Goal: Information Seeking & Learning: Check status

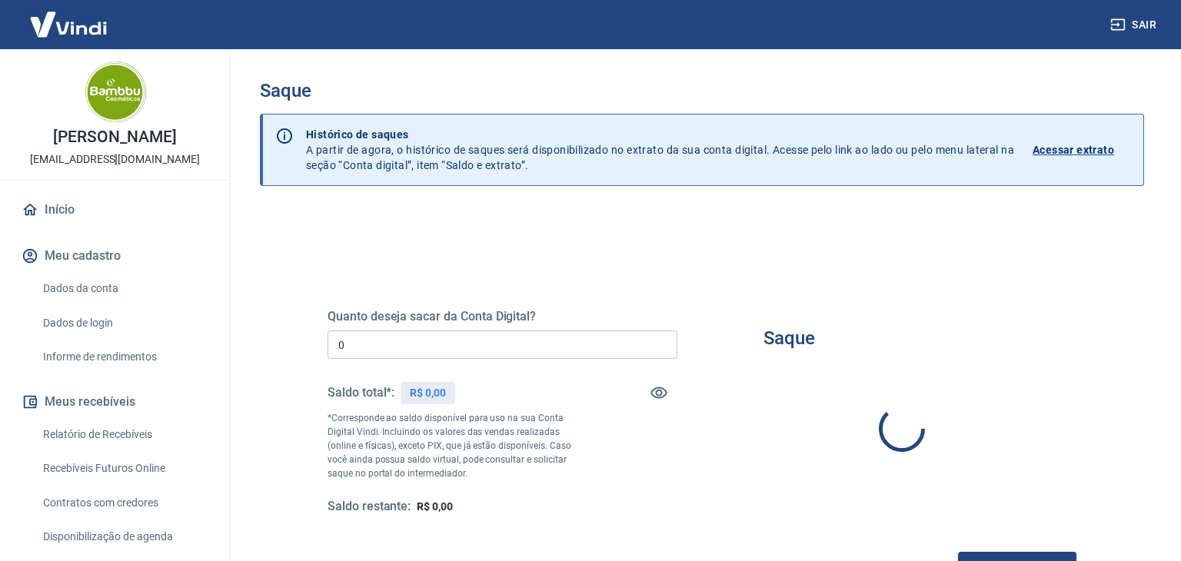
type input "R$ 0,00"
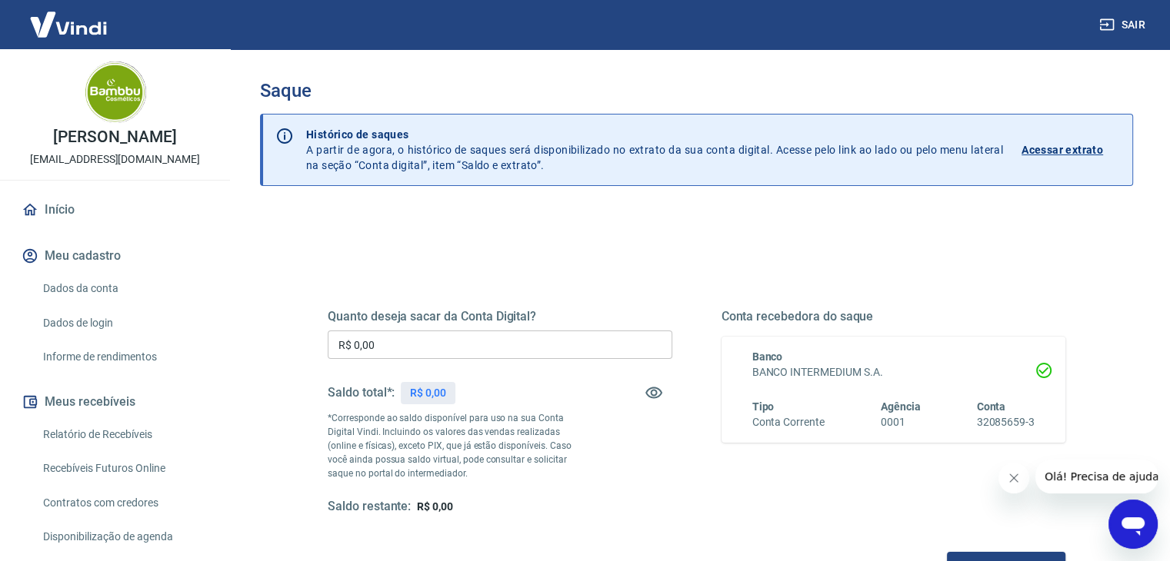
click at [643, 262] on div "Quanto deseja sacar da Conta Digital? R$ 0,00 ​ Saldo total*: R$ 0,00 *Correspo…" at bounding box center [696, 420] width 774 height 358
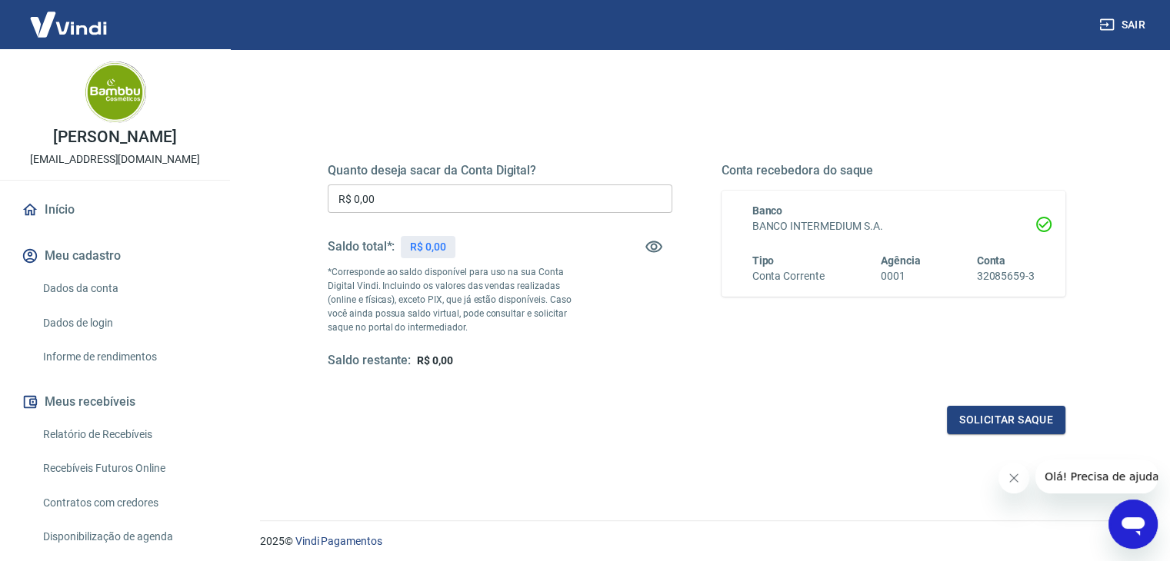
scroll to position [121, 0]
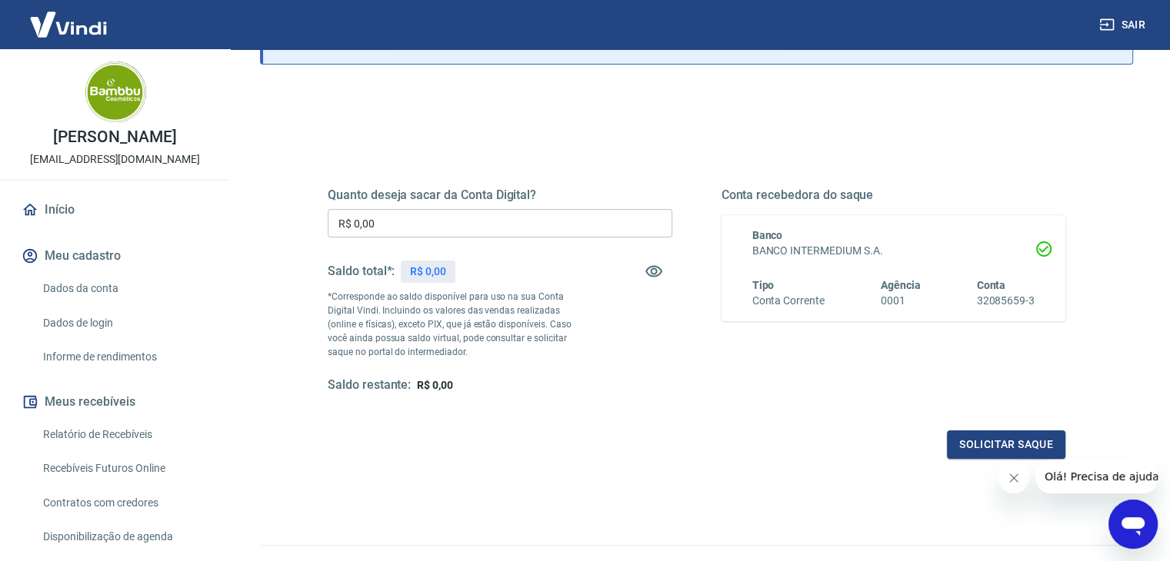
click at [455, 235] on input "R$ 0,00" at bounding box center [500, 223] width 344 height 28
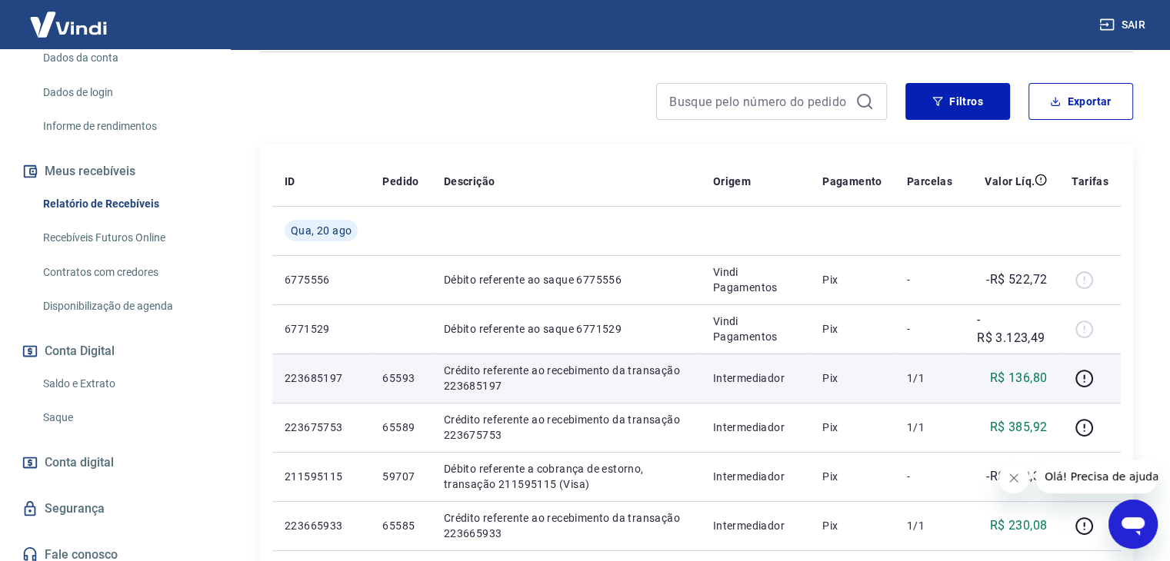
scroll to position [231, 0]
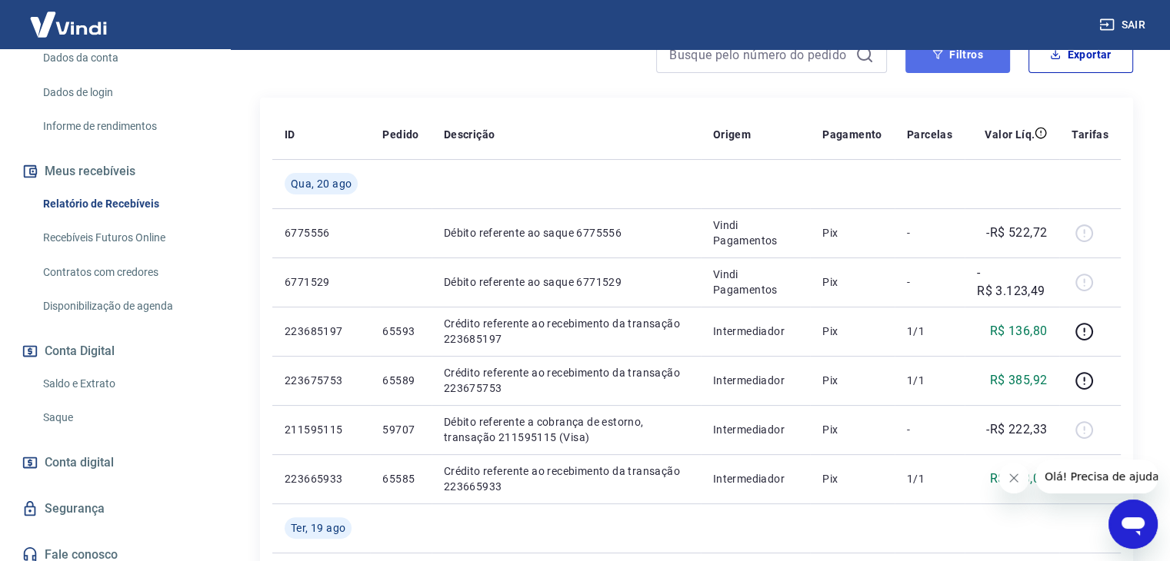
click at [964, 59] on button "Filtros" at bounding box center [957, 54] width 105 height 37
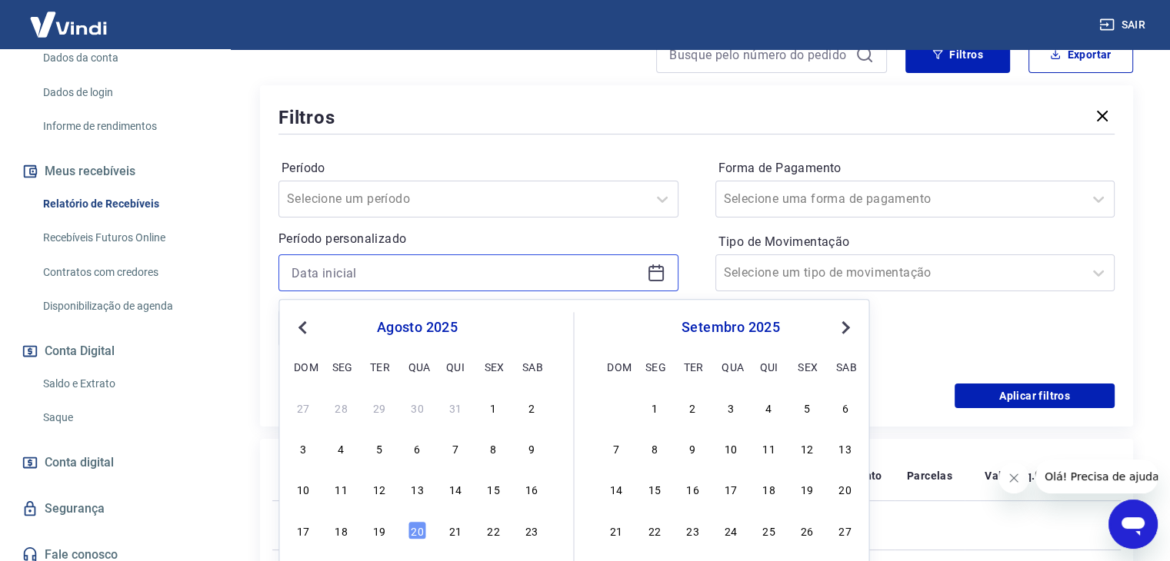
click at [334, 276] on input at bounding box center [465, 272] width 349 height 23
click at [416, 527] on div "20" at bounding box center [417, 530] width 18 height 18
type input "20/08/2025"
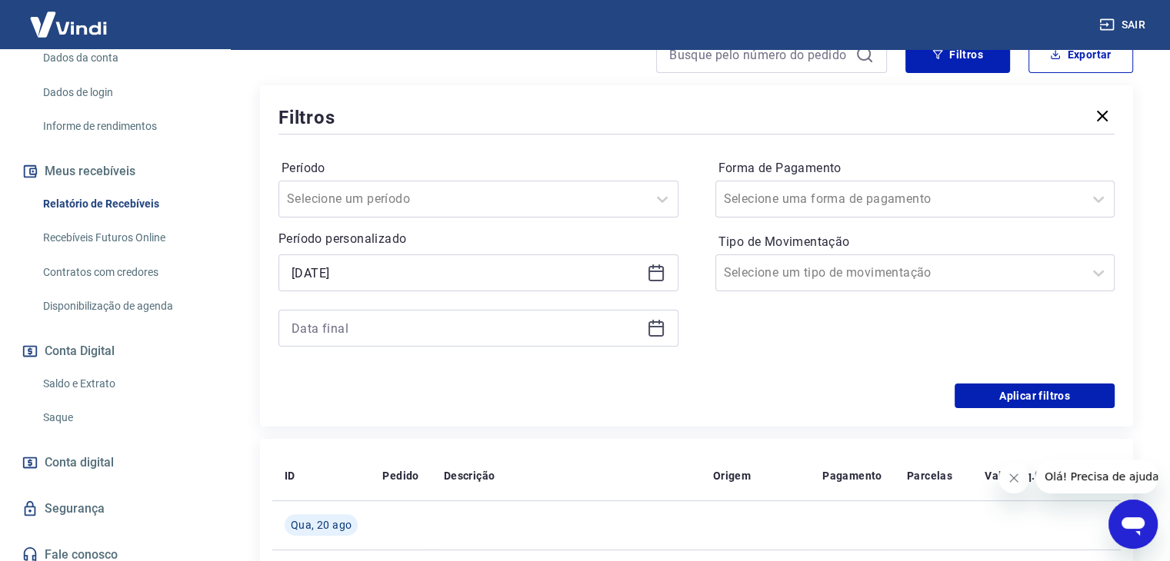
click at [641, 332] on div at bounding box center [478, 328] width 400 height 37
click at [670, 328] on div at bounding box center [478, 328] width 400 height 37
click at [657, 331] on icon at bounding box center [656, 328] width 18 height 18
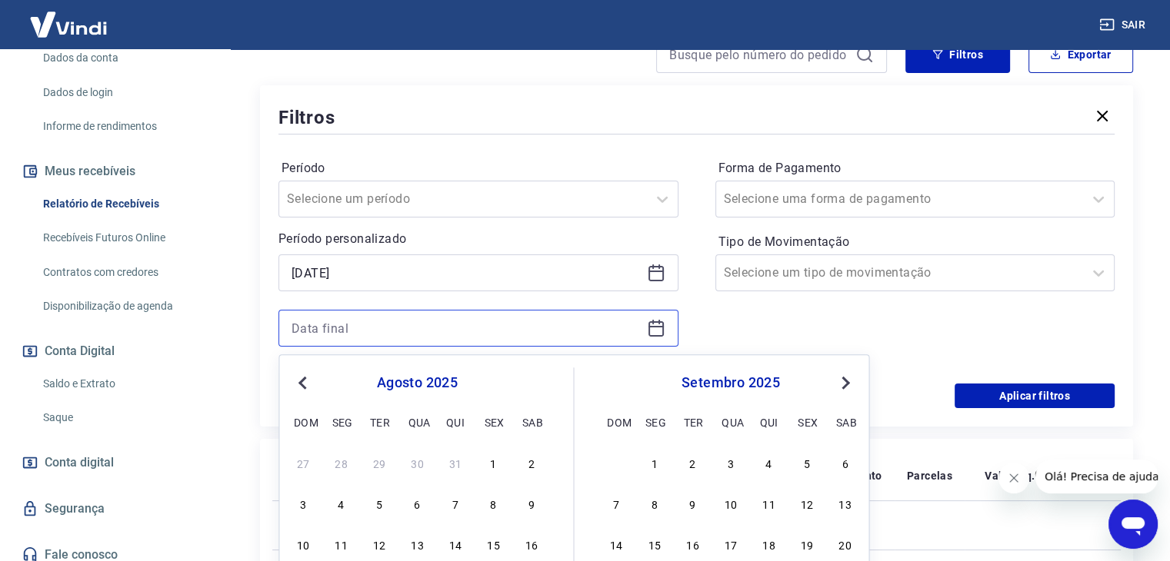
scroll to position [384, 0]
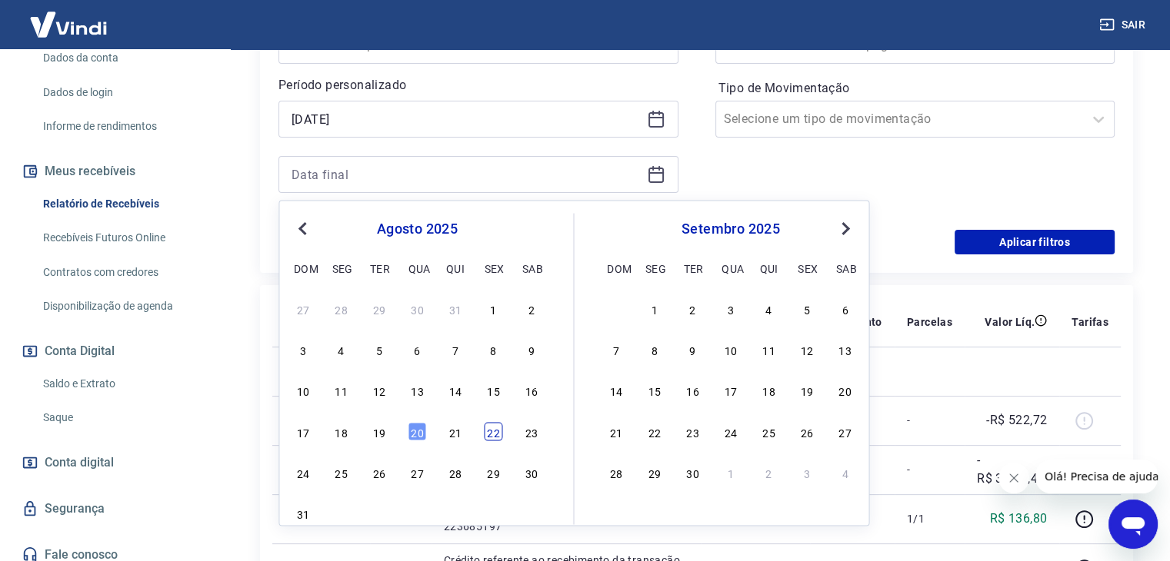
drag, startPoint x: 527, startPoint y: 431, endPoint x: 499, endPoint y: 430, distance: 27.7
click at [499, 430] on div "17 18 19 20 21 22 23" at bounding box center [416, 432] width 251 height 22
click at [499, 430] on div "22" at bounding box center [493, 431] width 18 height 18
click at [499, 430] on td "Débito referente ao saque 6775556" at bounding box center [565, 420] width 269 height 49
type input "22/08/2025"
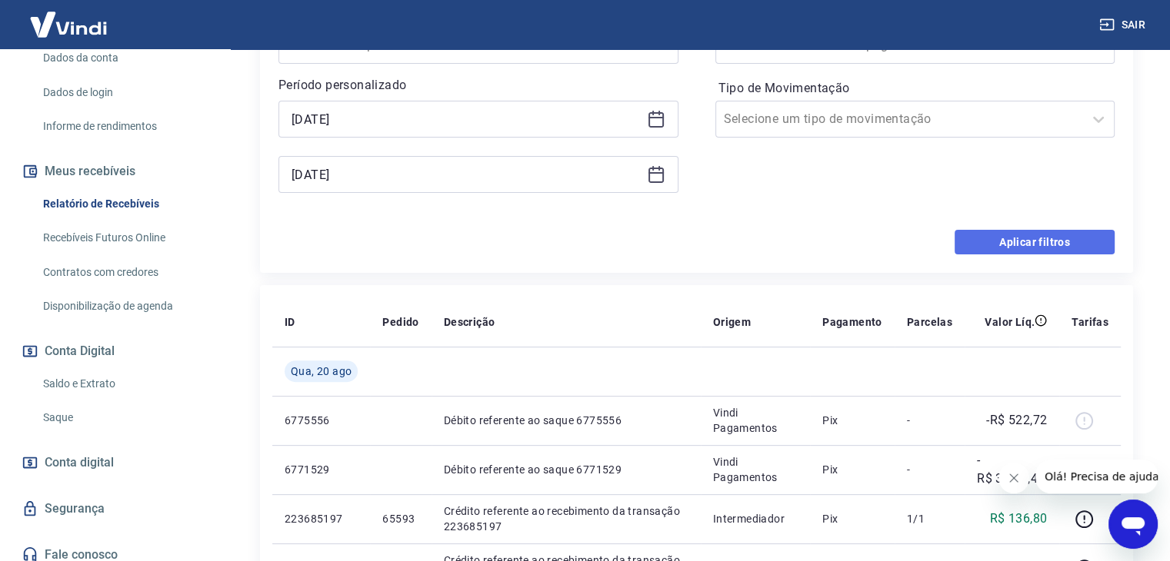
click at [1057, 246] on button "Aplicar filtros" at bounding box center [1034, 242] width 160 height 25
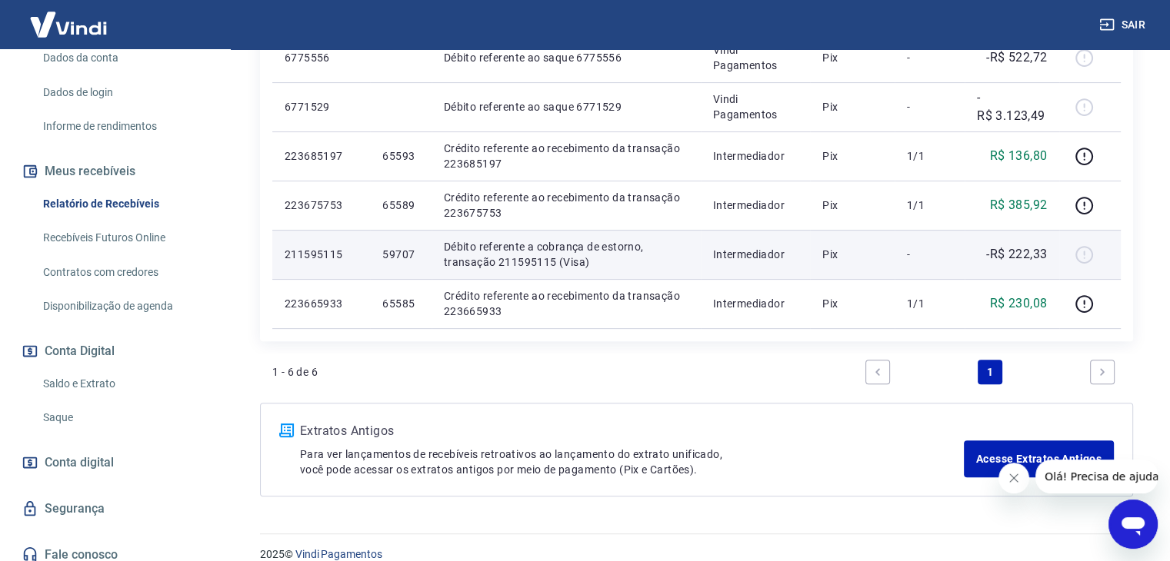
scroll to position [424, 0]
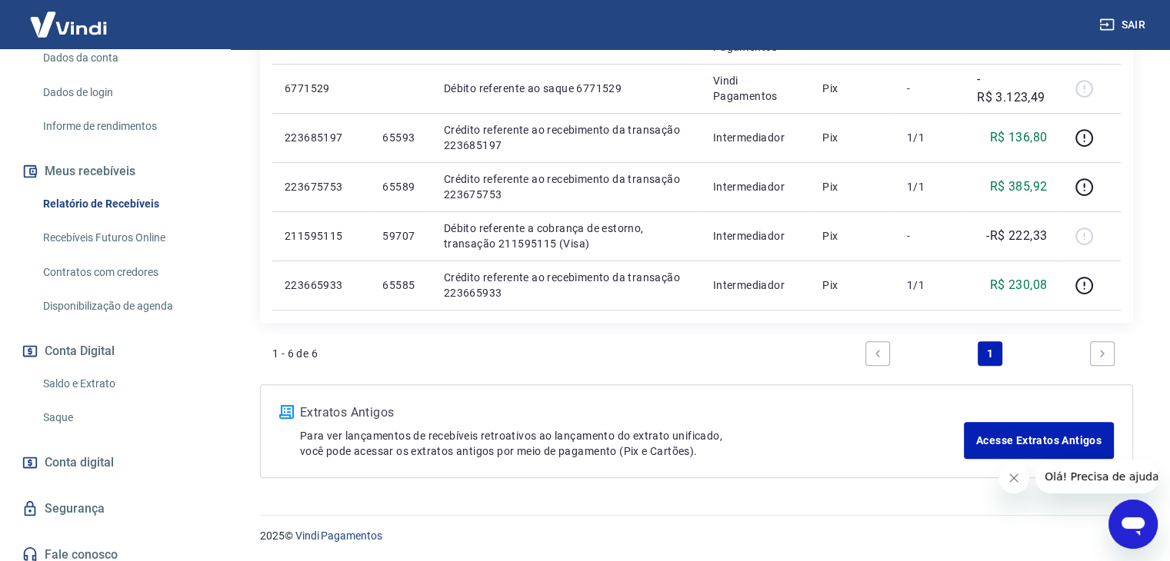
click at [115, 238] on link "Recebíveis Futuros Online" at bounding box center [124, 238] width 175 height 32
